Goal: Task Accomplishment & Management: Manage account settings

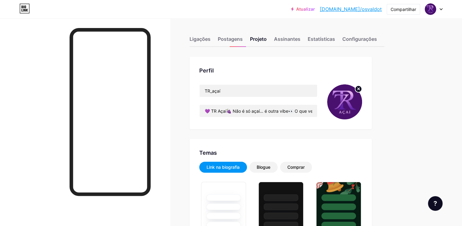
type input "#770ee8"
type input "#ffffff"
click at [372, 39] on font "Configurações" at bounding box center [360, 39] width 35 height 6
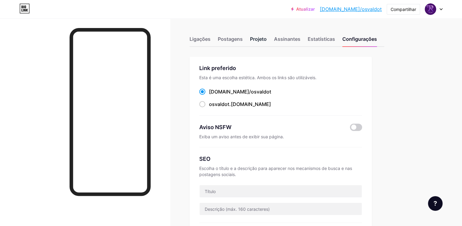
click at [267, 37] on font "Projeto" at bounding box center [258, 39] width 17 height 6
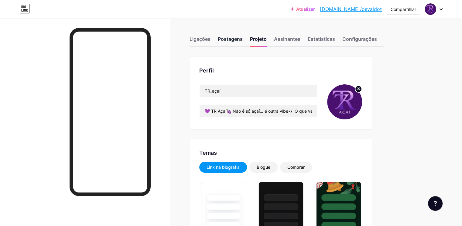
click at [243, 42] on font "Postagens" at bounding box center [230, 39] width 25 height 6
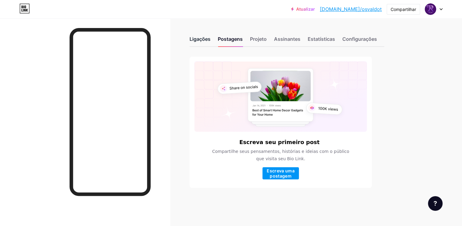
click at [211, 40] on font "Ligações" at bounding box center [200, 39] width 21 height 6
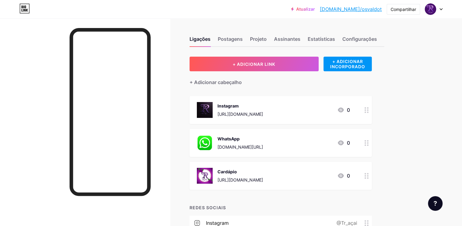
click at [369, 177] on icon at bounding box center [367, 176] width 4 height 6
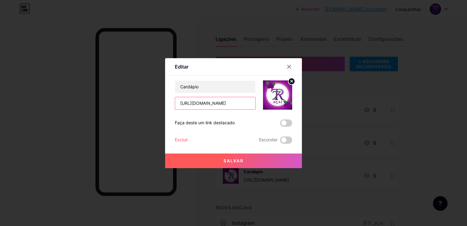
click at [251, 103] on input "[URL][DOMAIN_NAME]" at bounding box center [215, 103] width 80 height 12
paste input "[URL][DOMAIN_NAME]"
type input "[URL][DOMAIN_NAME]"
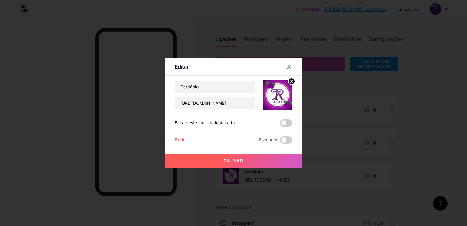
click at [220, 161] on button "Salvar" at bounding box center [233, 160] width 137 height 15
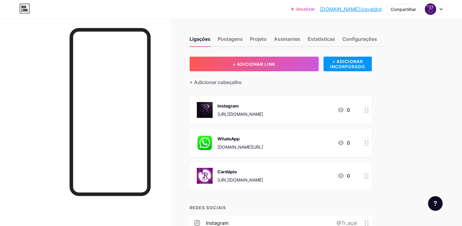
click at [251, 142] on div "WhatsApp [DOMAIN_NAME][URL]" at bounding box center [241, 143] width 46 height 16
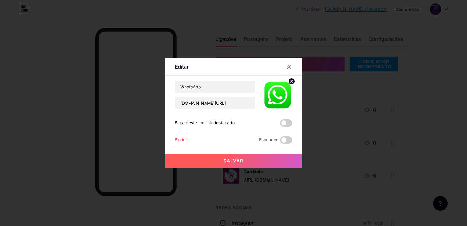
click at [440, 109] on div at bounding box center [233, 113] width 467 height 226
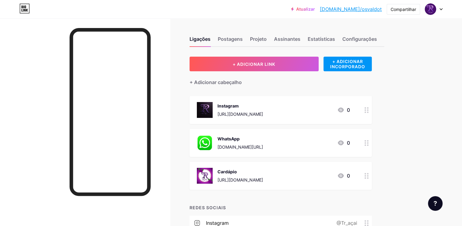
click at [213, 172] on img at bounding box center [205, 176] width 16 height 16
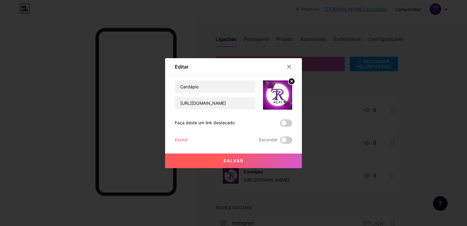
click at [291, 81] on circle at bounding box center [291, 81] width 7 height 7
click at [274, 98] on div "Foto" at bounding box center [277, 95] width 12 height 18
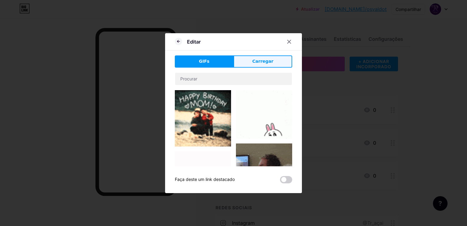
click at [256, 61] on font "Carregar" at bounding box center [262, 61] width 21 height 5
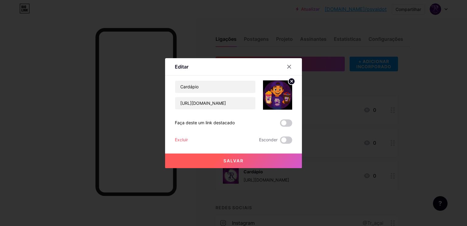
click at [258, 160] on button "Salvar" at bounding box center [233, 160] width 137 height 15
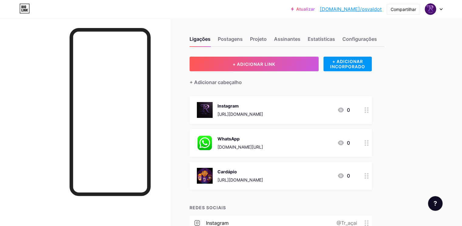
scroll to position [55, 0]
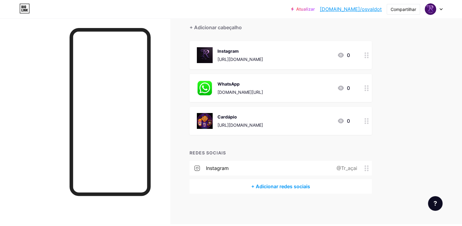
click at [263, 124] on font "[URL][DOMAIN_NAME]" at bounding box center [241, 124] width 46 height 5
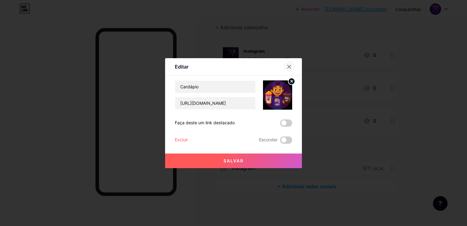
click at [288, 68] on icon at bounding box center [289, 66] width 5 height 5
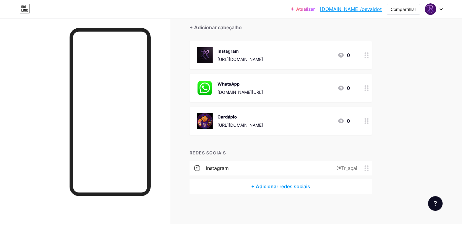
click at [369, 57] on icon at bounding box center [367, 55] width 4 height 6
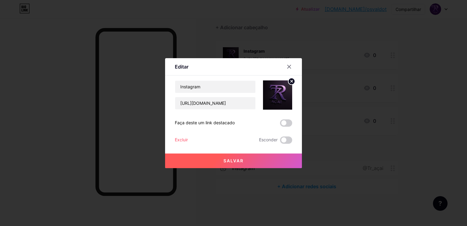
click at [176, 140] on font "Excluir" at bounding box center [181, 139] width 13 height 5
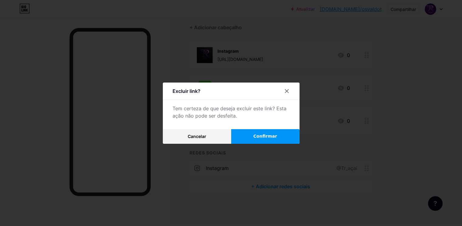
click at [264, 136] on font "Confirmar" at bounding box center [266, 135] width 24 height 5
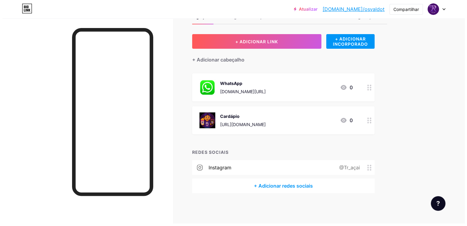
scroll to position [22, 0]
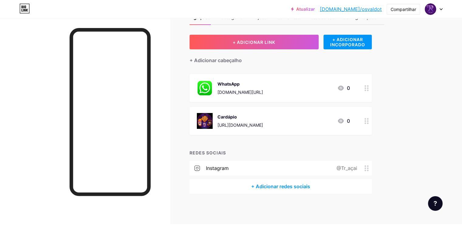
click at [346, 81] on div "WhatsApp [DOMAIN_NAME][URL] 0" at bounding box center [273, 88] width 153 height 16
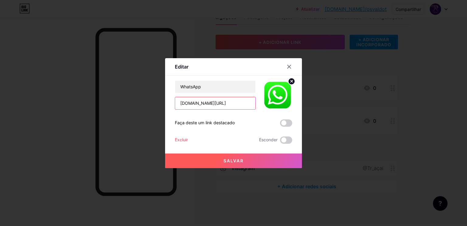
click at [240, 102] on input "[DOMAIN_NAME][URL]" at bounding box center [215, 103] width 80 height 12
type input "w"
paste input "[URL][DOMAIN_NAME]"
type input "[URL][DOMAIN_NAME]"
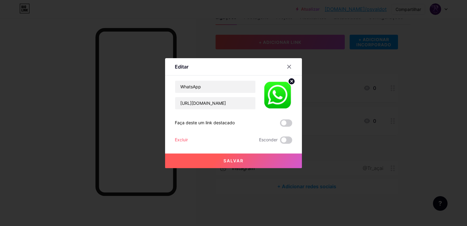
click at [237, 164] on button "Salvar" at bounding box center [233, 160] width 137 height 15
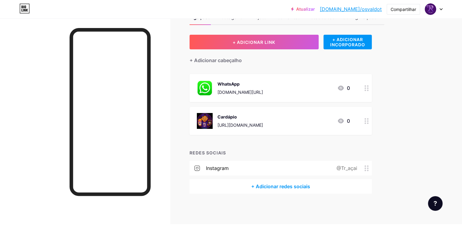
scroll to position [0, 0]
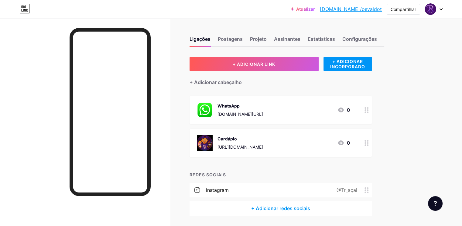
click at [365, 9] on font "[DOMAIN_NAME]/osvaldot" at bounding box center [351, 9] width 62 height 6
click at [377, 42] on div "Configurações" at bounding box center [360, 40] width 35 height 11
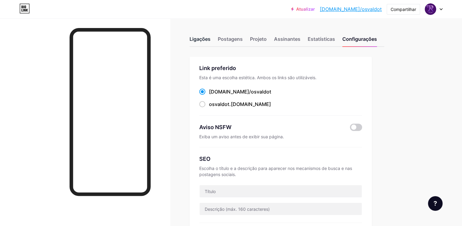
click at [211, 40] on font "Ligações" at bounding box center [200, 39] width 21 height 6
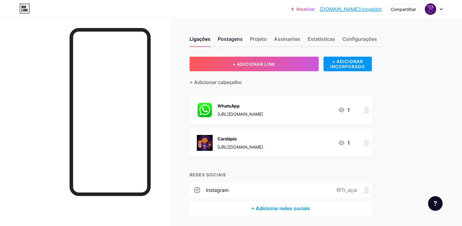
click at [243, 40] on font "Postagens" at bounding box center [230, 39] width 25 height 6
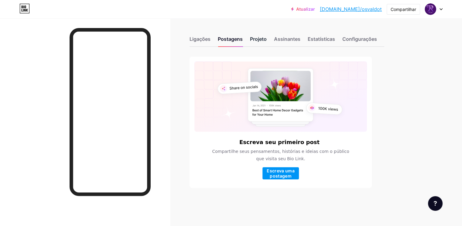
click at [267, 35] on div "Projeto" at bounding box center [258, 40] width 17 height 11
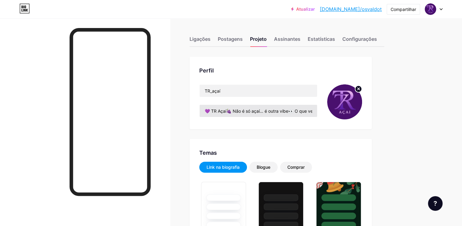
type input "#770ee8"
type input "#ffffff"
click at [317, 110] on input "💜 TR Açaí🍇 Não é só açaí… é outra vibe👀 O que vem aí vai te surpreender⏳ Fica p…" at bounding box center [259, 111] width 118 height 12
click at [399, 12] on div "Compartilhar" at bounding box center [403, 9] width 33 height 11
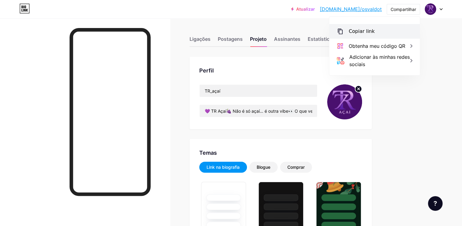
click at [377, 29] on div "Copiar link" at bounding box center [375, 31] width 91 height 15
click at [359, 30] on font "Copiar link" at bounding box center [362, 31] width 26 height 6
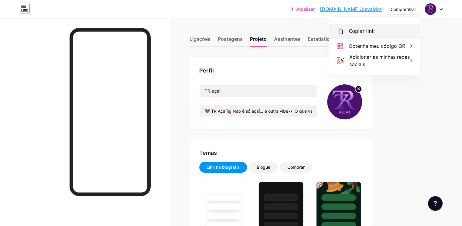
click at [341, 29] on icon at bounding box center [340, 31] width 7 height 7
click at [241, 9] on div "Atualizar [DOMAIN_NAME]/osvald... [DOMAIN_NAME]/osvaldot Compartilhar Copiar li…" at bounding box center [231, 9] width 462 height 11
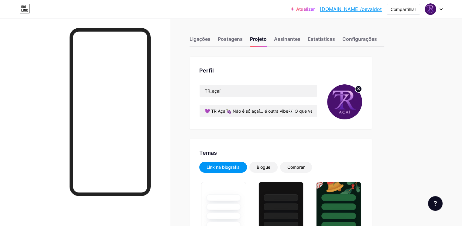
click at [362, 86] on circle at bounding box center [358, 88] width 7 height 7
type input "💜 TR Açaí🍇 Não é só açaí… é outra vibe👀 O que vem aí vai te surpreender⏳ Fica p…"
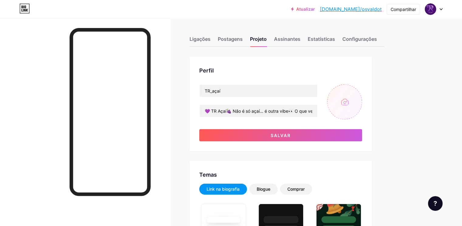
click at [362, 99] on input "file" at bounding box center [344, 101] width 35 height 35
click at [362, 98] on input "file" at bounding box center [344, 101] width 35 height 35
type input "C:\fakepath\TR papel.png"
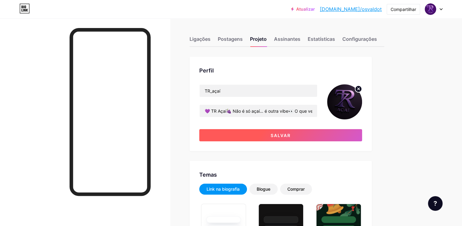
click at [334, 135] on button "Salvar" at bounding box center [280, 135] width 163 height 12
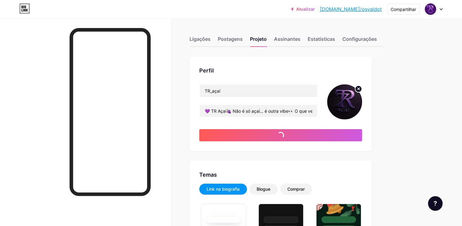
type input "💜 TR Açaí🍇 Não é só açaí… é outra vibe👀 O que vem aí vai te surpreender⏳ Fica p…"
type input "#ffffff"
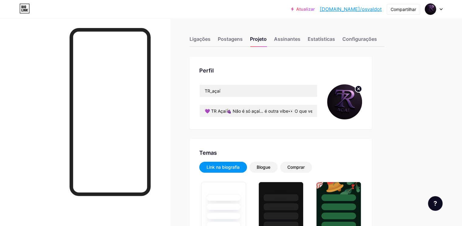
type input "💜 TR Açaí🍇 Não é só açaí… é outra vibe👀 O que vem aí vai te surpreender⏳ Fica p…"
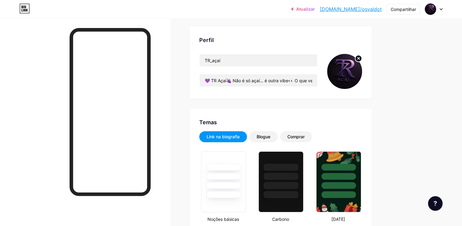
scroll to position [91, 0]
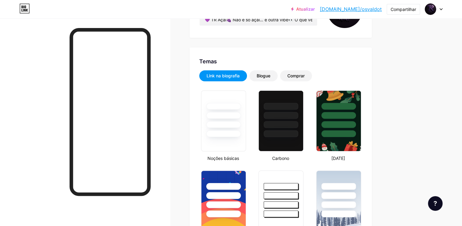
click at [241, 133] on div at bounding box center [223, 133] width 35 height 7
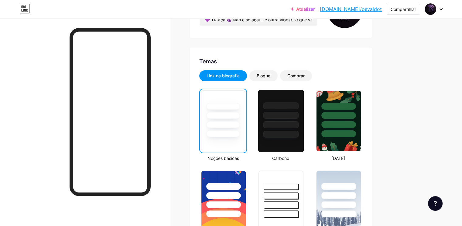
click at [304, 119] on div at bounding box center [281, 114] width 46 height 48
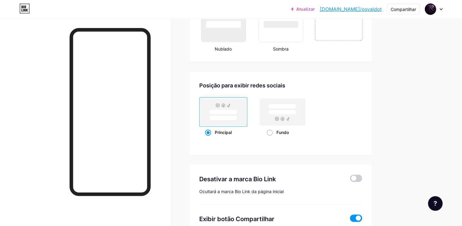
scroll to position [821, 0]
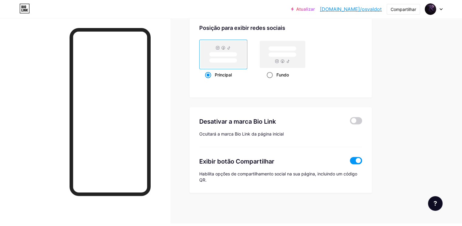
click at [273, 76] on span at bounding box center [270, 75] width 6 height 6
click at [271, 80] on input "Fundo" at bounding box center [269, 82] width 4 height 4
radio input "true"
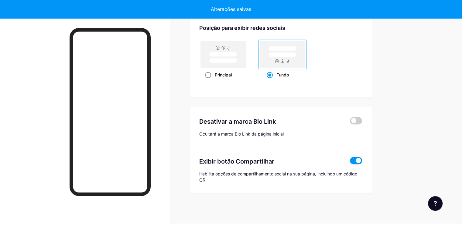
type input "💜 TR Açaí🍇 Não é só açaí… é outra vibe👀 O que vem aí vai te surpreender⏳ Fica p…"
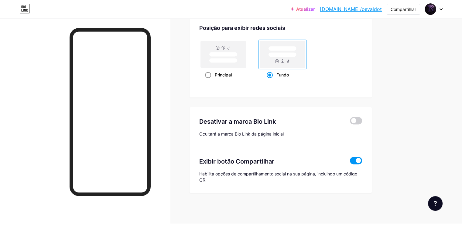
click at [211, 73] on span at bounding box center [208, 75] width 6 height 6
click at [209, 80] on input "Principal" at bounding box center [207, 82] width 4 height 4
radio input "true"
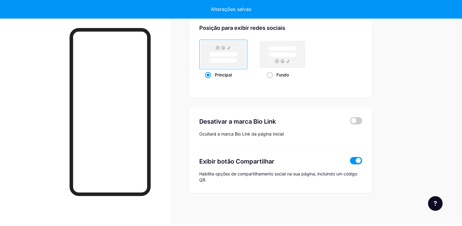
type input "💜 TR Açaí🍇 Não é só açaí… é outra vibe👀 O que vem aí vai te surpreender⏳ Fica p…"
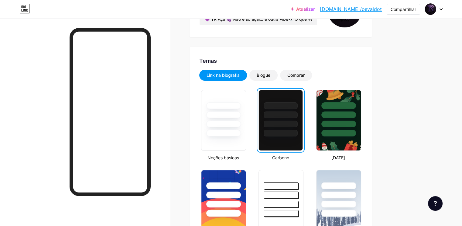
scroll to position [61, 0]
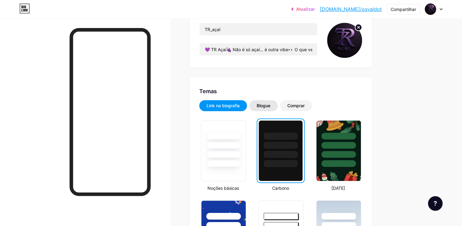
click at [278, 107] on div "Blogue" at bounding box center [264, 105] width 28 height 11
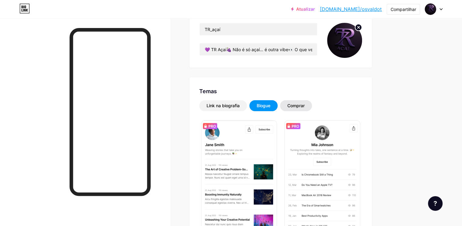
click at [305, 105] on font "Comprar" at bounding box center [296, 105] width 17 height 5
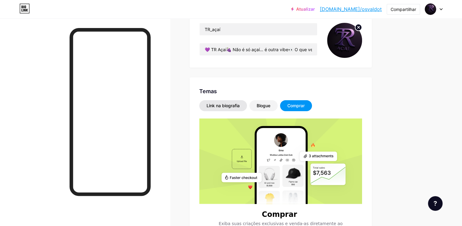
click at [237, 105] on font "Link na biografia" at bounding box center [223, 105] width 33 height 5
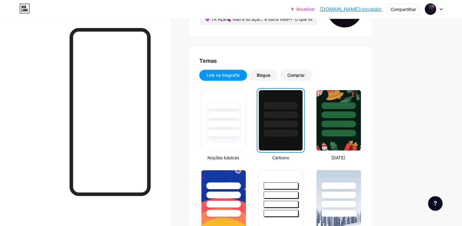
scroll to position [183, 0]
